Goal: Feedback & Contribution: Submit feedback/report problem

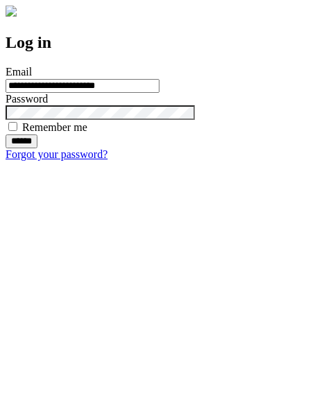
type input "**********"
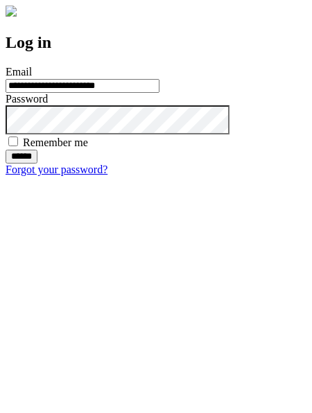
click at [37, 163] on input "******" at bounding box center [22, 157] width 32 height 14
